Goal: Task Accomplishment & Management: Manage account settings

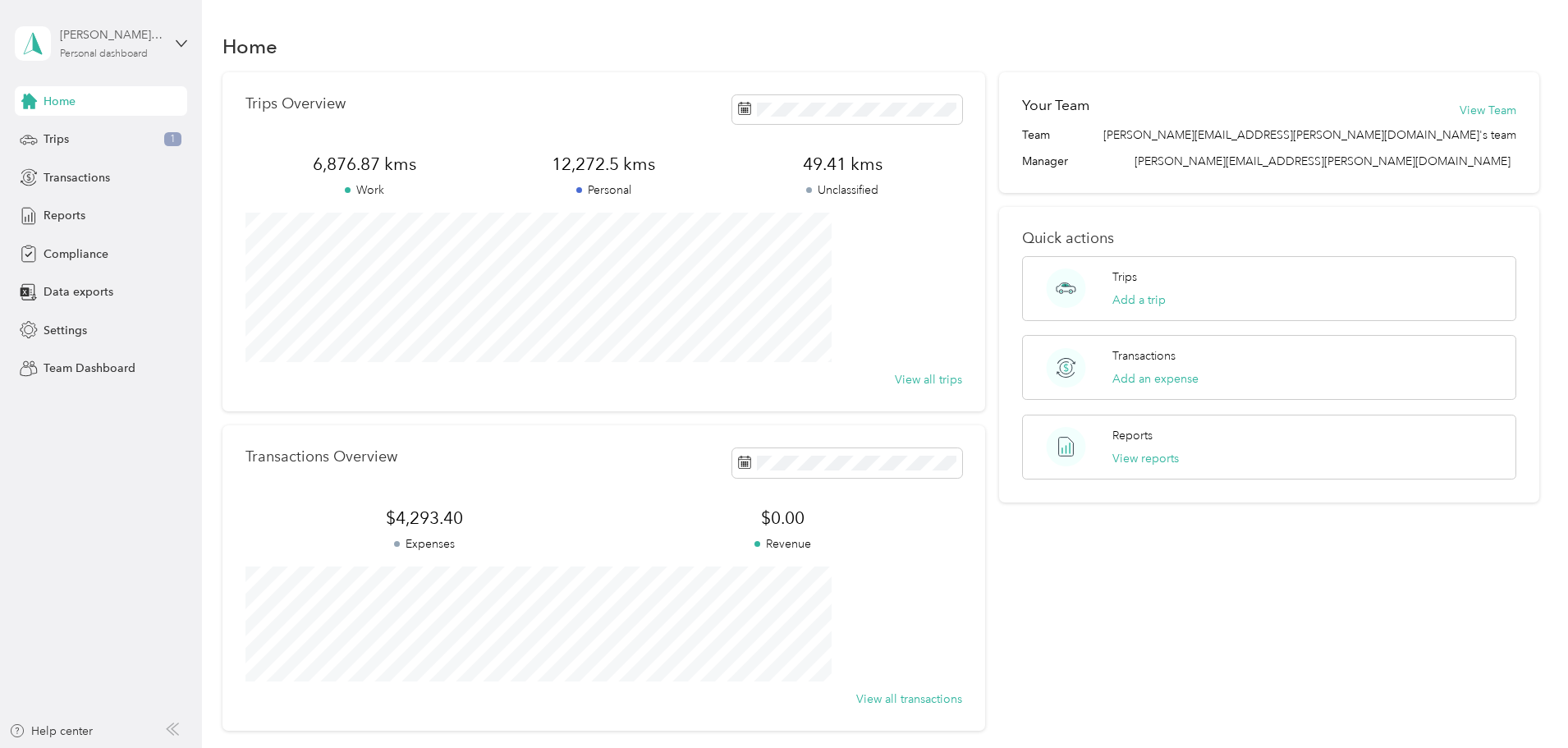
click at [95, 50] on div "Personal dashboard" at bounding box center [104, 54] width 88 height 10
click at [74, 134] on div "Team dashboard" at bounding box center [281, 128] width 508 height 29
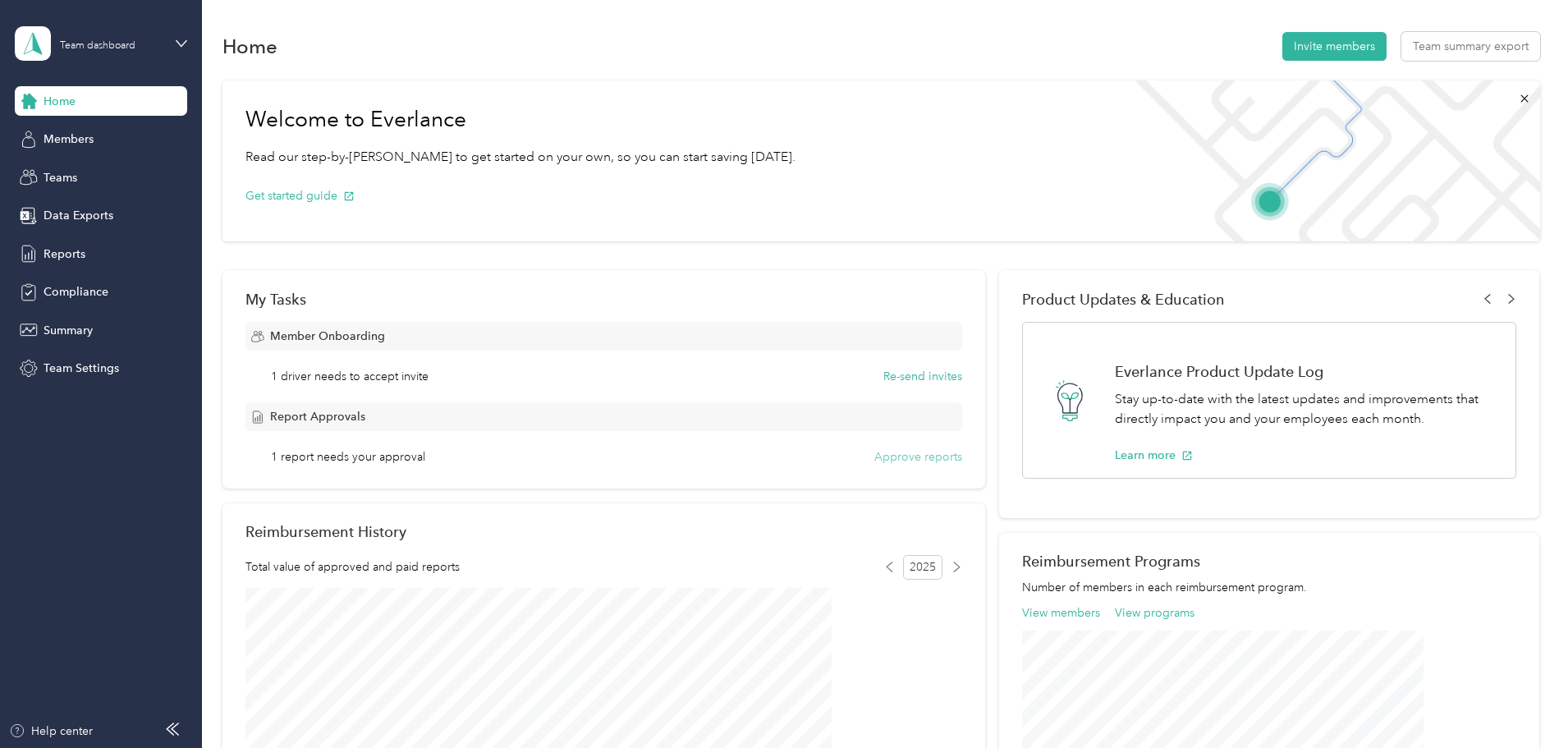
click at [892, 460] on button "Approve reports" at bounding box center [918, 457] width 88 height 17
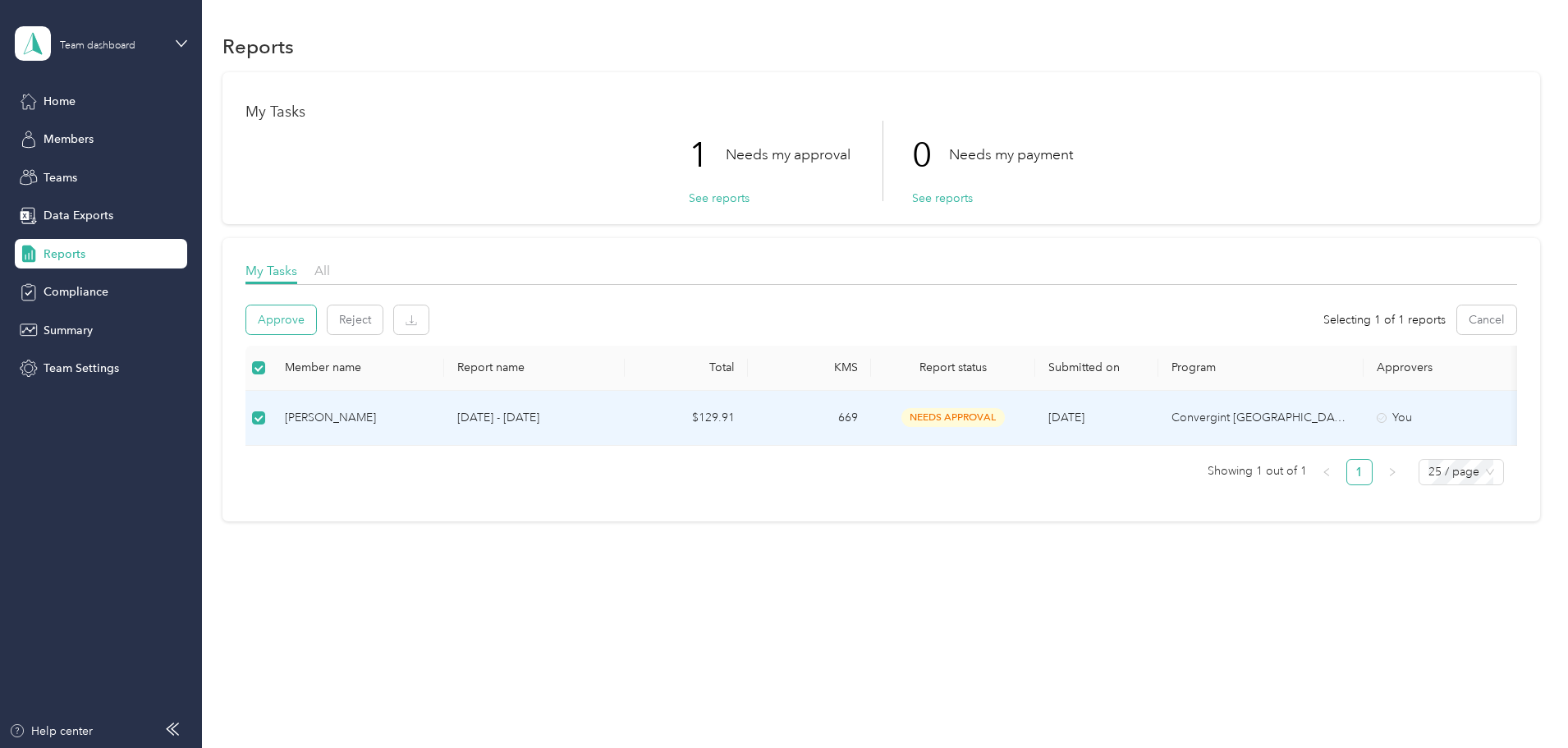
click at [316, 314] on button "Approve" at bounding box center [281, 320] width 69 height 29
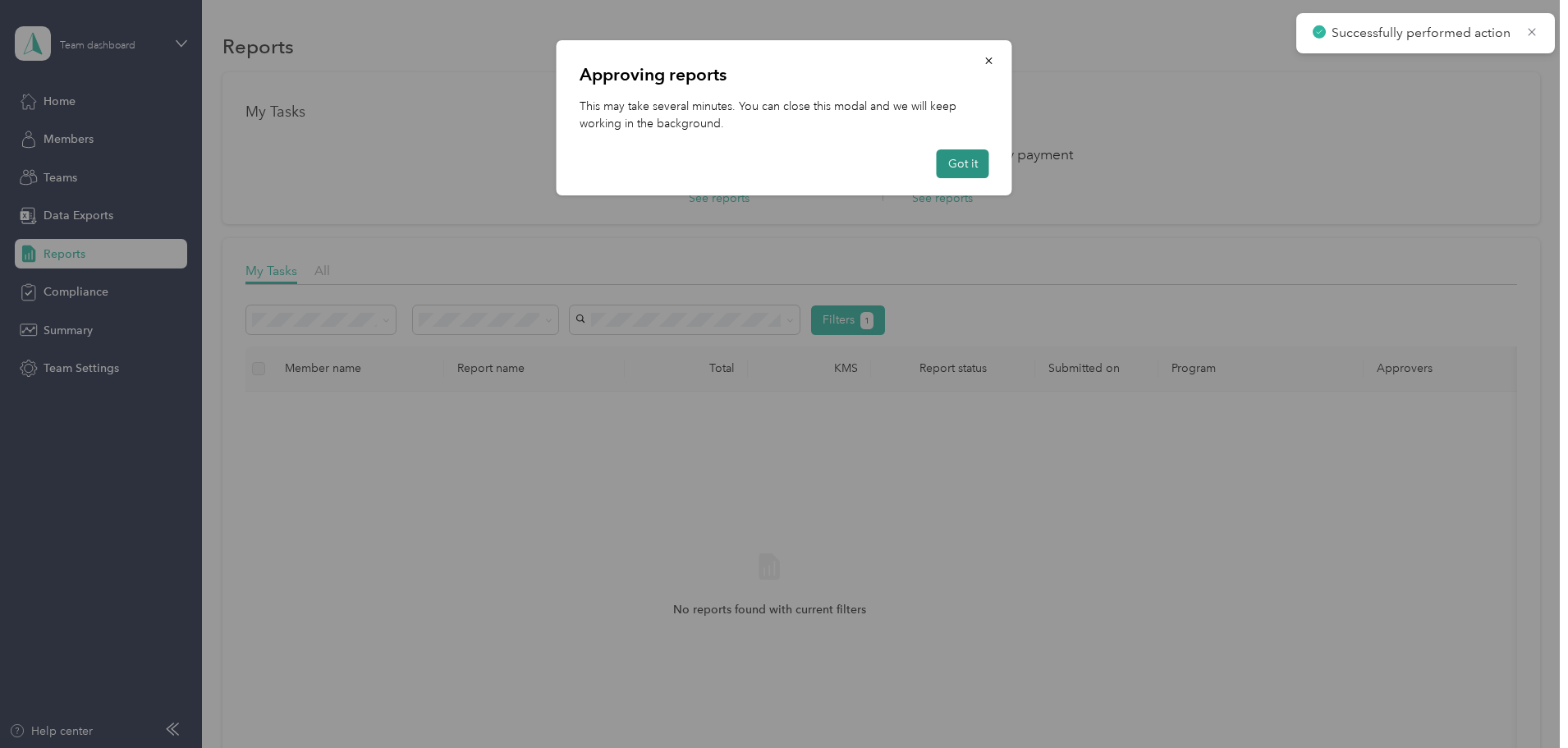
click at [977, 170] on button "Got it" at bounding box center [962, 164] width 52 height 29
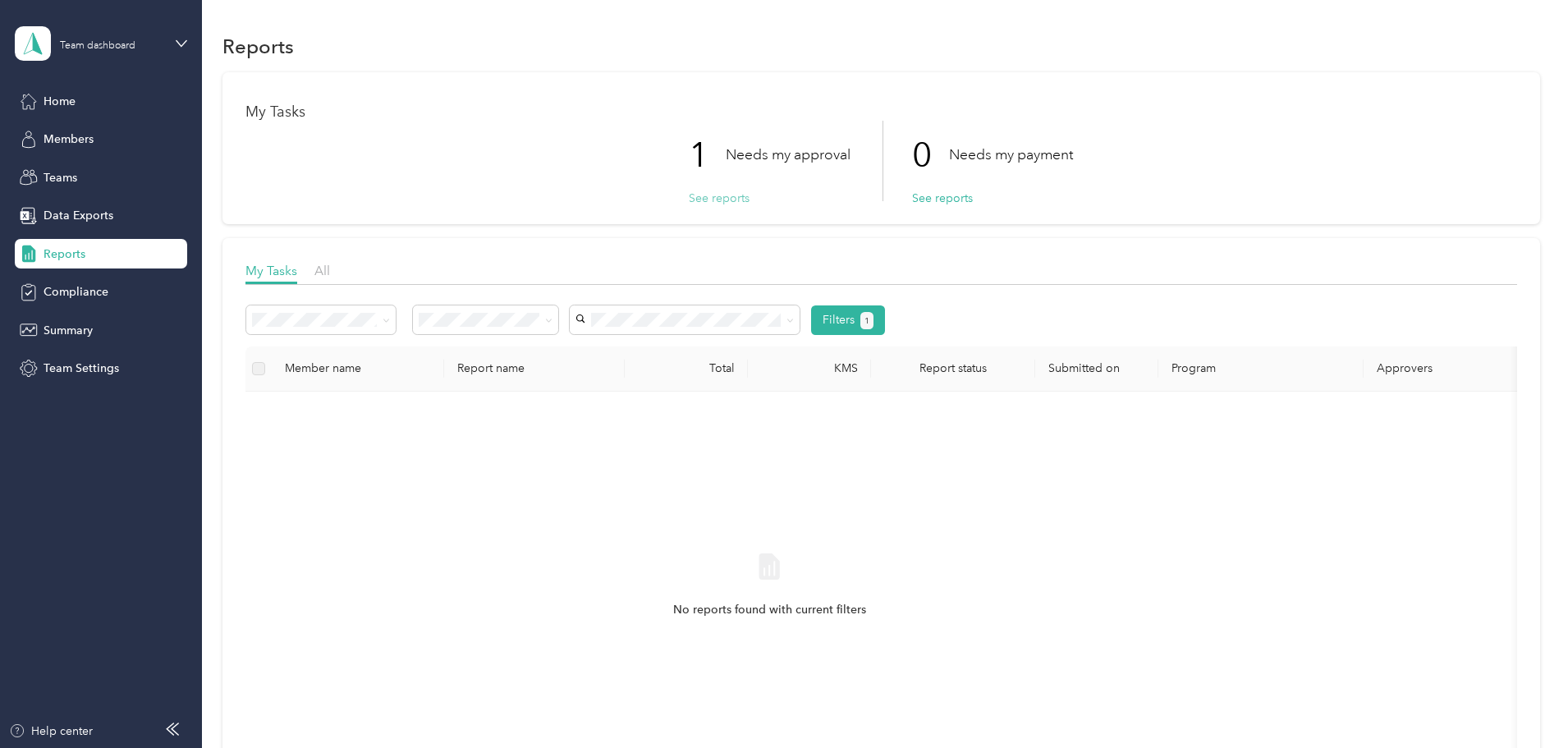
click at [706, 198] on button "See reports" at bounding box center [719, 198] width 61 height 17
click at [65, 246] on span "Reports" at bounding box center [65, 254] width 42 height 17
click at [48, 99] on span "Home" at bounding box center [60, 101] width 32 height 17
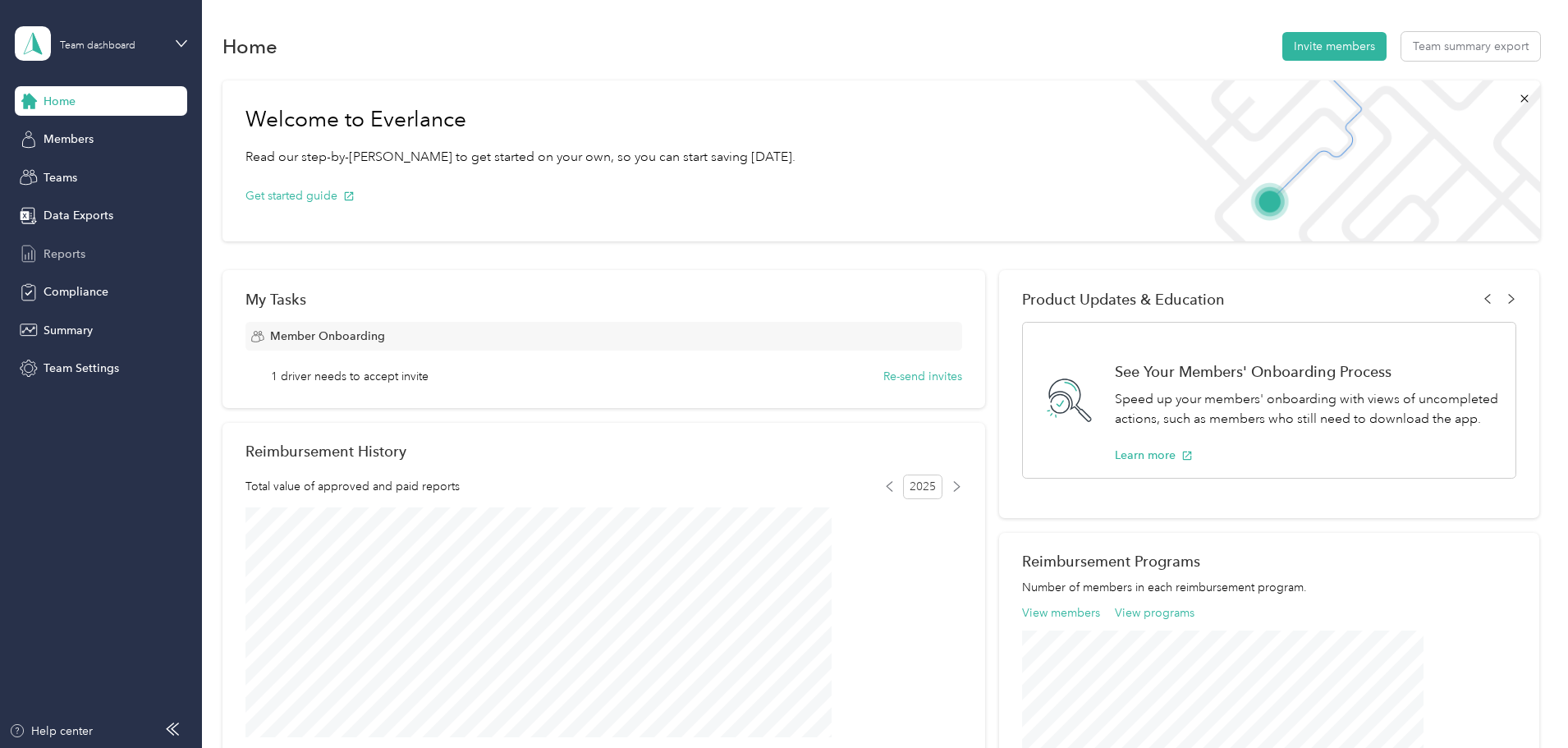
click at [58, 258] on span "Reports" at bounding box center [65, 254] width 42 height 17
